Goal: Task Accomplishment & Management: Manage account settings

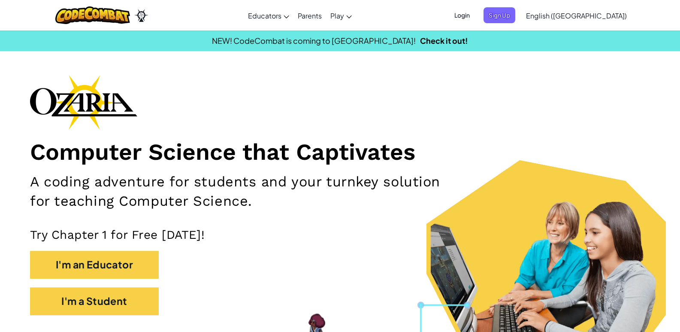
click at [475, 15] on span "Login" at bounding box center [462, 15] width 26 height 16
